Goal: Task Accomplishment & Management: Manage account settings

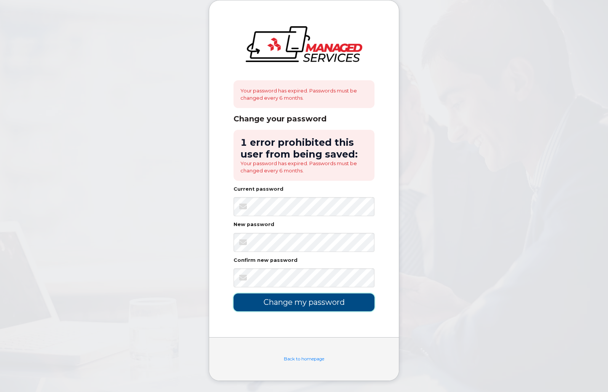
click at [320, 307] on input "Change my password" at bounding box center [304, 303] width 141 height 18
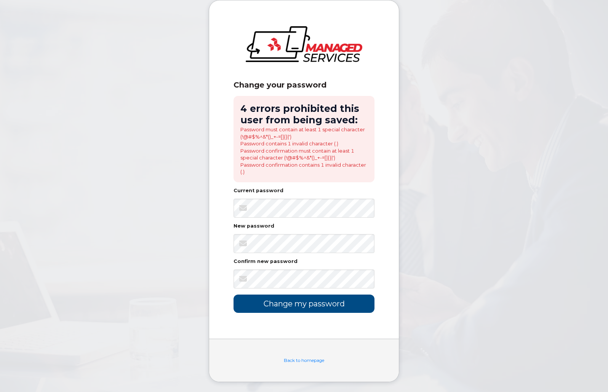
click at [412, 286] on body "Change your password 4 errors prohibited this user from being saved: Password m…" at bounding box center [304, 197] width 608 height 394
click at [321, 306] on input "Change my password" at bounding box center [304, 304] width 141 height 18
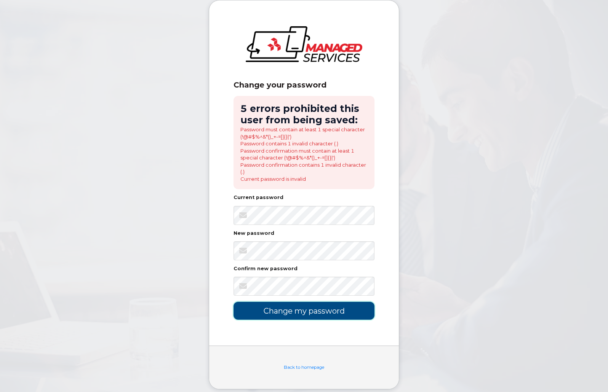
click at [306, 315] on input "Change my password" at bounding box center [304, 311] width 141 height 18
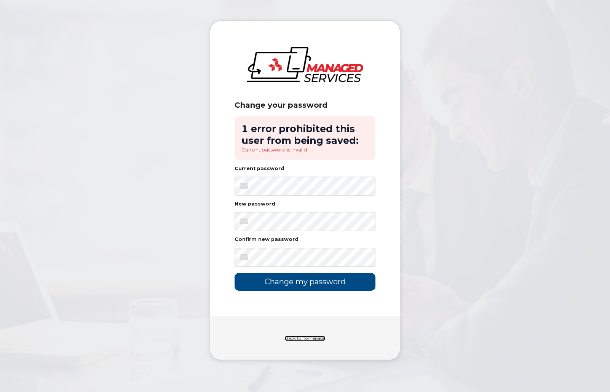
click at [312, 336] on link "Back to homepage" at bounding box center [305, 338] width 40 height 5
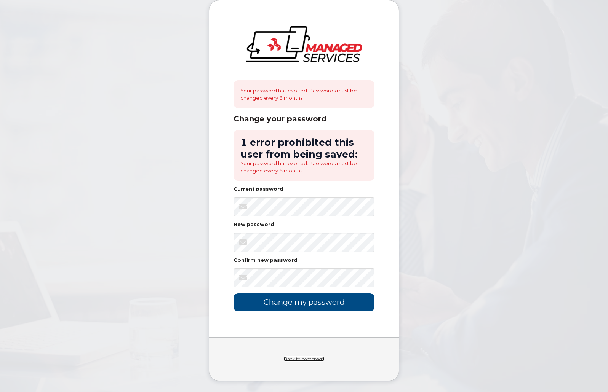
click at [302, 357] on link "Back to homepage" at bounding box center [304, 359] width 40 height 5
click at [303, 357] on link "Back to homepage" at bounding box center [304, 359] width 40 height 5
